Goal: Information Seeking & Learning: Learn about a topic

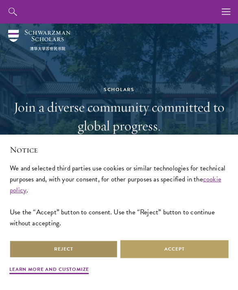
click at [94, 245] on button "Reject" at bounding box center [63, 249] width 109 height 18
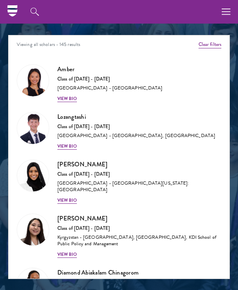
scroll to position [871, 0]
click at [37, 174] on img at bounding box center [33, 176] width 32 height 32
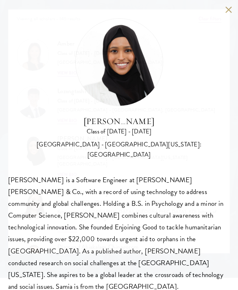
scroll to position [898, 0]
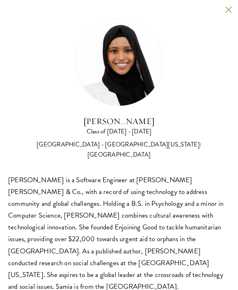
click at [229, 9] on button at bounding box center [228, 9] width 7 height 7
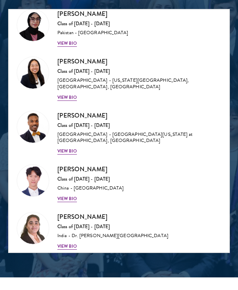
scroll to position [2648, 0]
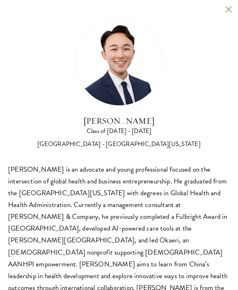
scroll to position [1112, 0]
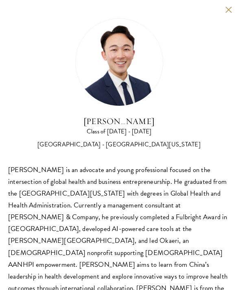
click at [231, 11] on button at bounding box center [228, 9] width 7 height 7
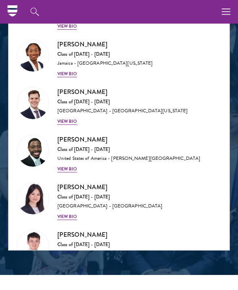
scroll to position [6551, 0]
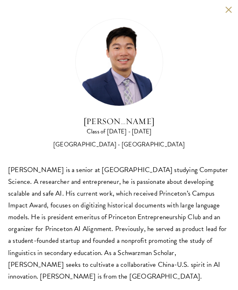
click at [224, 12] on div "[PERSON_NAME] Class of [DATE] - [DATE] [GEOGRAPHIC_DATA] - [GEOGRAPHIC_DATA] [P…" at bounding box center [119, 150] width 238 height 301
click at [231, 7] on button at bounding box center [228, 9] width 7 height 7
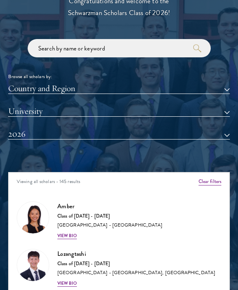
scroll to position [735, 0]
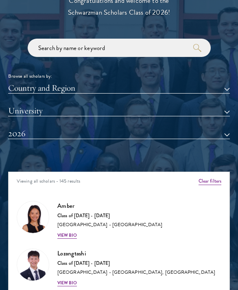
click at [226, 85] on button "Country and Region" at bounding box center [119, 88] width 222 height 11
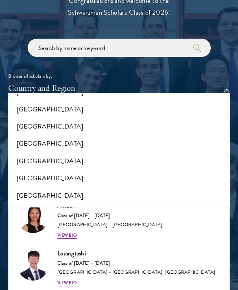
scroll to position [1691, 0]
click at [77, 119] on button "[GEOGRAPHIC_DATA]" at bounding box center [119, 127] width 217 height 17
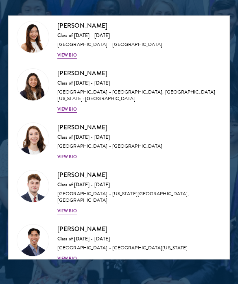
scroll to position [1523, 0]
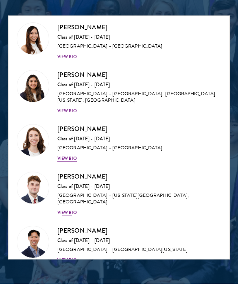
click at [141, 193] on div "[GEOGRAPHIC_DATA] - [US_STATE][GEOGRAPHIC_DATA], [GEOGRAPHIC_DATA]" at bounding box center [139, 199] width 164 height 13
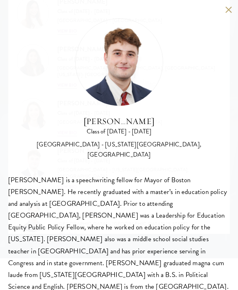
scroll to position [917, 0]
click at [232, 8] on button at bounding box center [228, 9] width 7 height 7
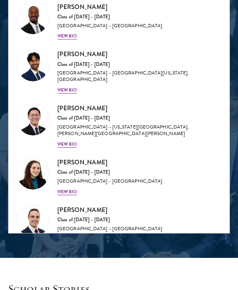
scroll to position [1818, 0]
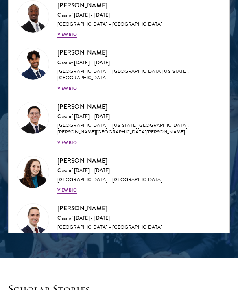
click at [119, 272] on div "[GEOGRAPHIC_DATA] - [GEOGRAPHIC_DATA][US_STATE], [GEOGRAPHIC_DATA]" at bounding box center [139, 278] width 164 height 13
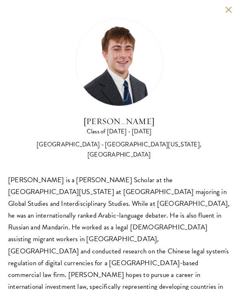
click at [231, 11] on button at bounding box center [228, 9] width 7 height 7
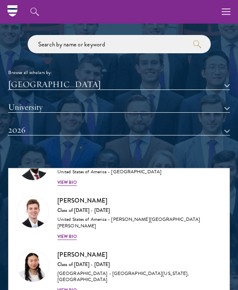
scroll to position [739, 0]
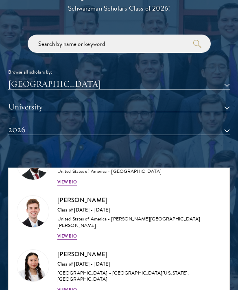
click at [229, 79] on button "[GEOGRAPHIC_DATA]" at bounding box center [119, 84] width 222 height 11
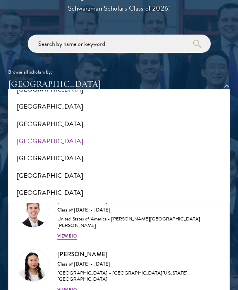
scroll to position [1672, 0]
click at [59, 116] on button "[GEOGRAPHIC_DATA]" at bounding box center [119, 124] width 217 height 17
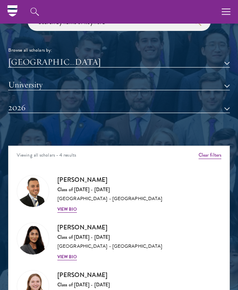
scroll to position [760, 0]
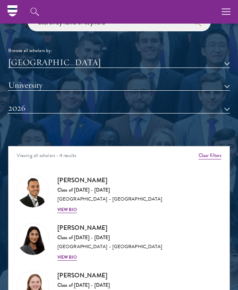
click at [229, 63] on button "[GEOGRAPHIC_DATA]" at bounding box center [119, 62] width 222 height 11
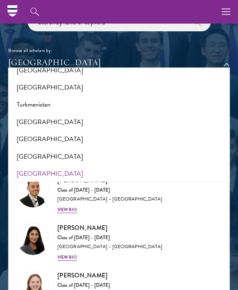
scroll to position [1617, 0]
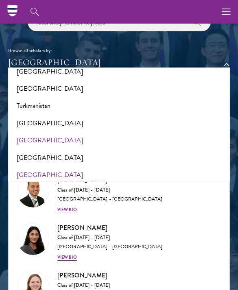
click at [44, 132] on button "[GEOGRAPHIC_DATA]" at bounding box center [119, 140] width 217 height 17
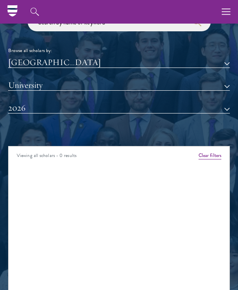
click at [224, 60] on button "[GEOGRAPHIC_DATA]" at bounding box center [119, 62] width 222 height 11
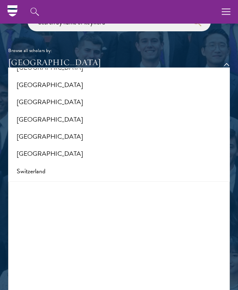
scroll to position [1431, 0]
click at [43, 146] on button "[GEOGRAPHIC_DATA]" at bounding box center [119, 154] width 217 height 17
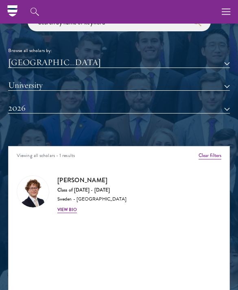
click at [223, 60] on button "[GEOGRAPHIC_DATA]" at bounding box center [119, 62] width 222 height 11
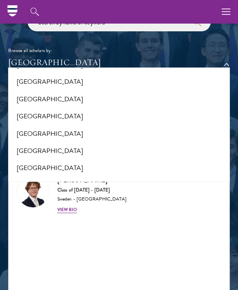
scroll to position [1416, 0]
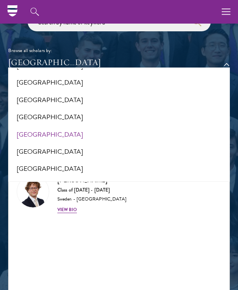
click at [53, 126] on button "[GEOGRAPHIC_DATA]" at bounding box center [119, 134] width 217 height 17
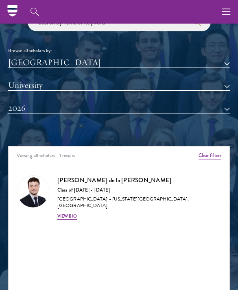
click at [224, 62] on button "[GEOGRAPHIC_DATA]" at bounding box center [119, 62] width 222 height 11
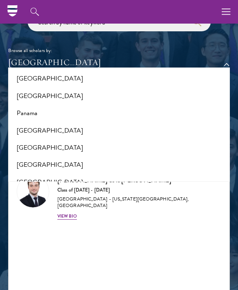
scroll to position [1195, 0]
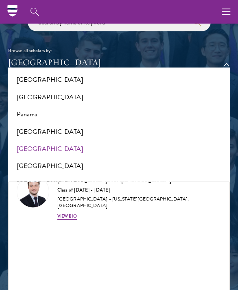
click at [79, 141] on button "[GEOGRAPHIC_DATA]" at bounding box center [119, 149] width 217 height 17
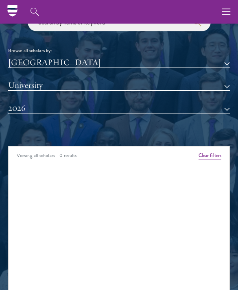
click at [224, 62] on button "[GEOGRAPHIC_DATA]" at bounding box center [119, 62] width 222 height 11
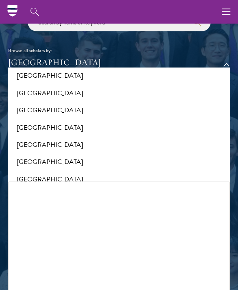
scroll to position [1110, 0]
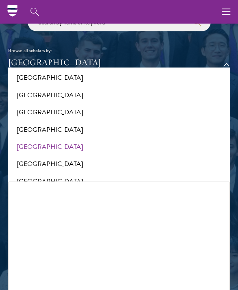
click at [58, 138] on button "[GEOGRAPHIC_DATA]" at bounding box center [119, 146] width 217 height 17
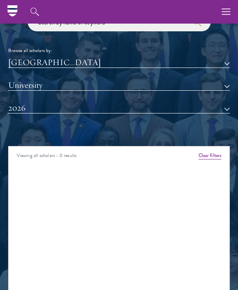
click at [224, 57] on button "[GEOGRAPHIC_DATA]" at bounding box center [119, 62] width 222 height 11
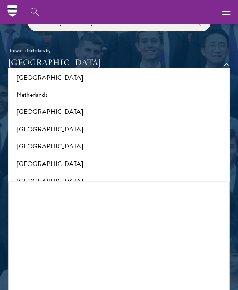
scroll to position [1070, 0]
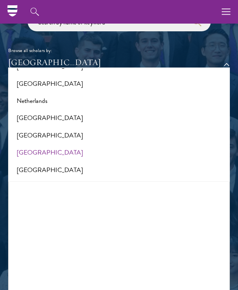
click at [103, 144] on button "[GEOGRAPHIC_DATA]" at bounding box center [119, 152] width 217 height 17
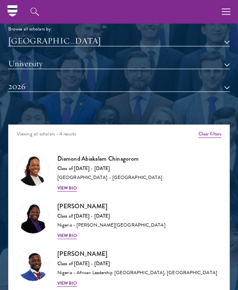
scroll to position [781, 0]
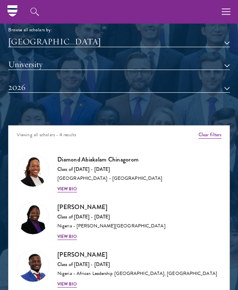
click at [227, 40] on button "[GEOGRAPHIC_DATA]" at bounding box center [119, 42] width 222 height 11
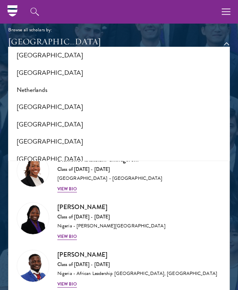
scroll to position [1060, 0]
click at [101, 99] on button "[GEOGRAPHIC_DATA]" at bounding box center [119, 107] width 217 height 17
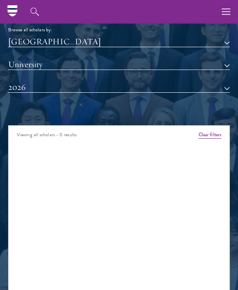
click at [222, 41] on button "[GEOGRAPHIC_DATA]" at bounding box center [119, 42] width 222 height 11
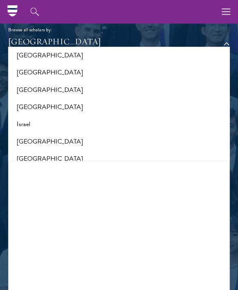
scroll to position [648, 0]
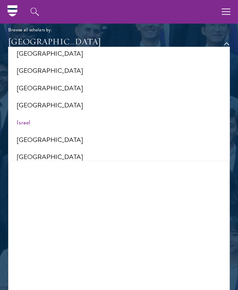
click at [135, 116] on button "Israel" at bounding box center [119, 122] width 217 height 17
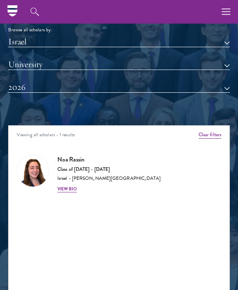
click at [229, 37] on button "Israel" at bounding box center [119, 42] width 222 height 11
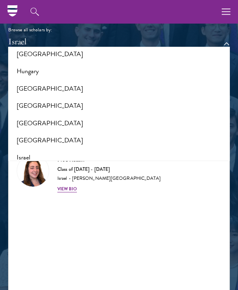
scroll to position [605, 0]
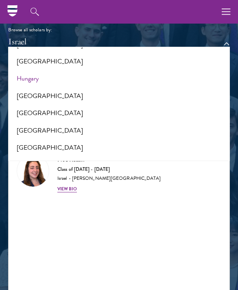
click at [75, 73] on button "Hungary" at bounding box center [119, 78] width 217 height 17
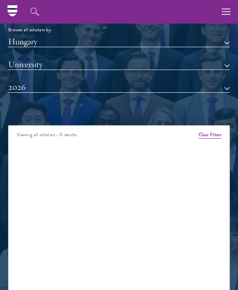
click at [222, 37] on button "Hungary" at bounding box center [119, 42] width 222 height 11
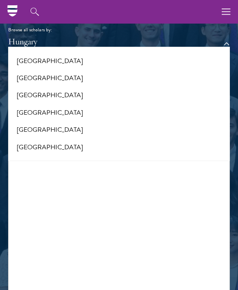
scroll to position [502, 0]
click at [51, 91] on button "[GEOGRAPHIC_DATA]" at bounding box center [119, 95] width 217 height 17
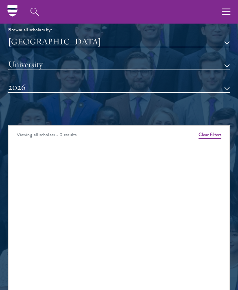
click at [229, 38] on button "[GEOGRAPHIC_DATA]" at bounding box center [119, 42] width 222 height 11
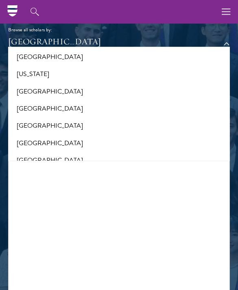
scroll to position [470, 0]
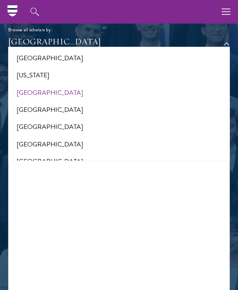
click at [84, 89] on button "[GEOGRAPHIC_DATA]" at bounding box center [119, 92] width 217 height 17
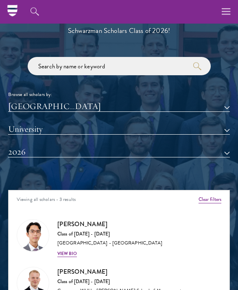
scroll to position [716, 0]
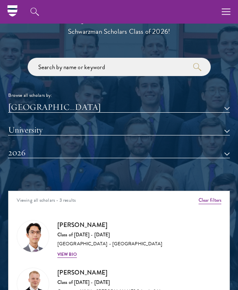
click at [227, 104] on button "[GEOGRAPHIC_DATA]" at bounding box center [119, 107] width 222 height 11
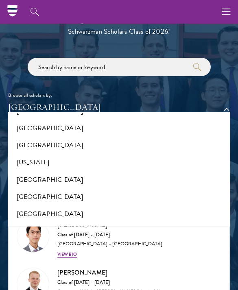
scroll to position [447, 0]
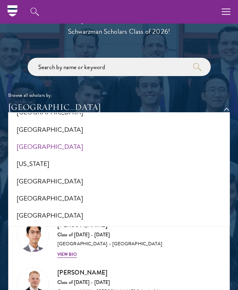
click at [85, 139] on button "[GEOGRAPHIC_DATA]" at bounding box center [119, 146] width 217 height 17
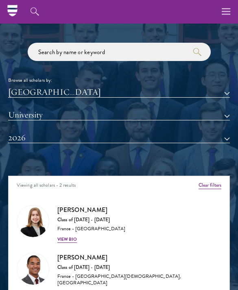
scroll to position [731, 0]
click at [225, 92] on button "[GEOGRAPHIC_DATA]" at bounding box center [119, 92] width 222 height 11
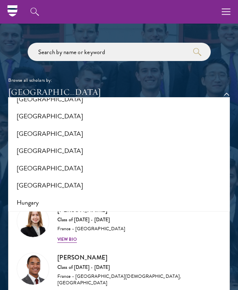
scroll to position [536, 0]
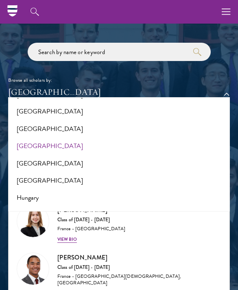
click at [44, 142] on button "[GEOGRAPHIC_DATA]" at bounding box center [119, 146] width 217 height 17
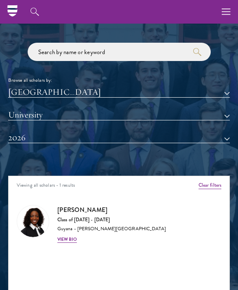
click at [222, 95] on button "[GEOGRAPHIC_DATA]" at bounding box center [119, 92] width 222 height 11
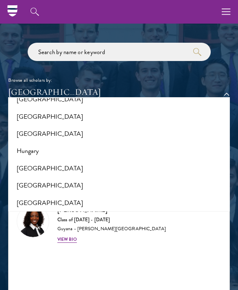
scroll to position [585, 0]
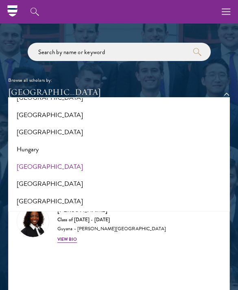
click at [66, 159] on button "[GEOGRAPHIC_DATA]" at bounding box center [119, 166] width 217 height 17
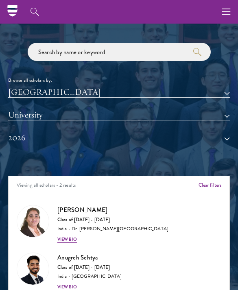
click at [220, 84] on div "Browse all scholars by: [GEOGRAPHIC_DATA] All Countries and Regions [GEOGRAPHIC…" at bounding box center [119, 99] width 222 height 113
click at [226, 88] on button "[GEOGRAPHIC_DATA]" at bounding box center [119, 92] width 222 height 11
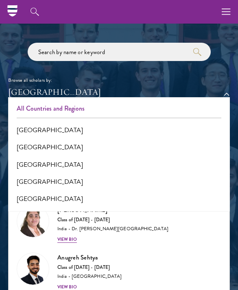
click at [65, 106] on button "All Countries and Regions" at bounding box center [119, 108] width 217 height 17
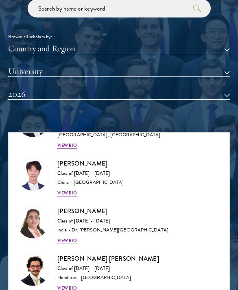
scroll to position [2789, 0]
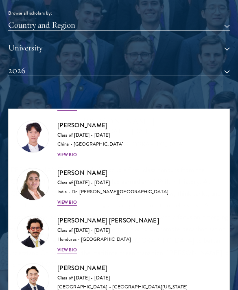
scroll to position [800, 0]
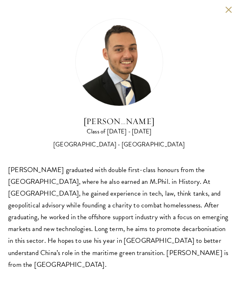
click at [229, 10] on button at bounding box center [228, 9] width 7 height 7
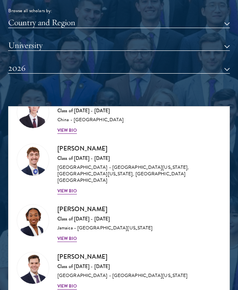
scroll to position [6482, 0]
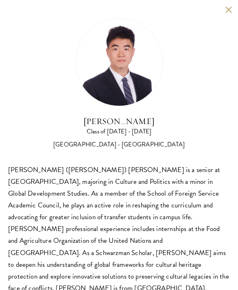
click at [231, 7] on button at bounding box center [228, 9] width 7 height 7
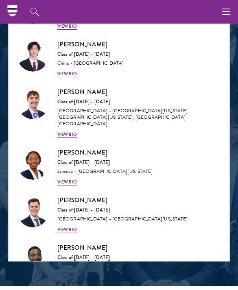
scroll to position [6446, 0]
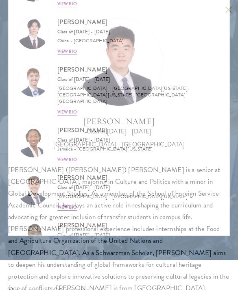
scroll to position [915, 0]
